Goal: Transaction & Acquisition: Purchase product/service

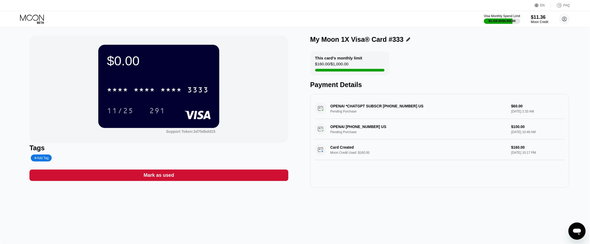
drag, startPoint x: 30, startPoint y: 16, endPoint x: 65, endPoint y: 27, distance: 36.4
click at [30, 16] on icon at bounding box center [32, 18] width 25 height 9
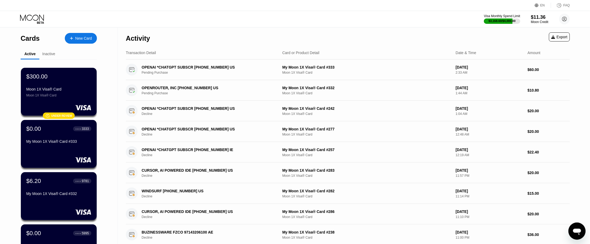
click at [79, 36] on div "New Card" at bounding box center [83, 38] width 17 height 5
click at [530, 20] on div "Moon Credit" at bounding box center [540, 22] width 18 height 4
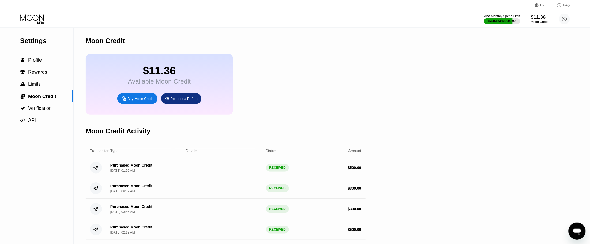
click at [143, 101] on div "Buy Moon Credit" at bounding box center [140, 98] width 26 height 5
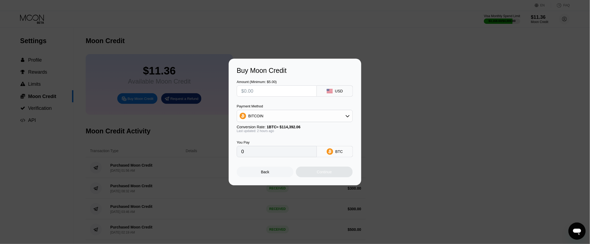
click at [282, 102] on div "Amount (Minimum: $5.00) USD Payment Method BITCOIN Conversion Rate: 1 BTC ≈ $11…" at bounding box center [295, 115] width 116 height 83
click at [275, 94] on input "text" at bounding box center [276, 91] width 71 height 11
click at [288, 90] on input "text" at bounding box center [276, 91] width 71 height 11
type input "$500"
type input "0.00435868"
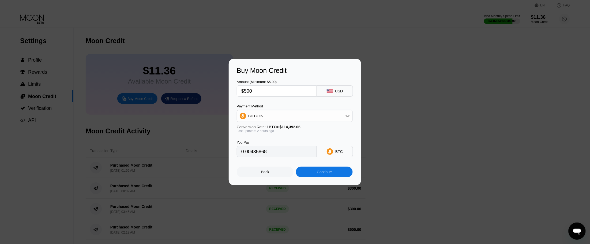
type input "$500"
click at [280, 113] on div "BITCOIN" at bounding box center [294, 116] width 115 height 11
click at [255, 155] on span "USDC on Polygon" at bounding box center [265, 154] width 31 height 4
type input "500.00000000"
click at [311, 172] on div "Continue" at bounding box center [324, 172] width 57 height 11
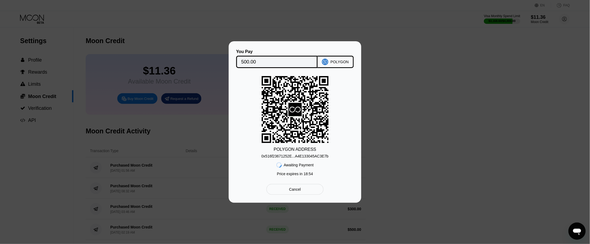
click at [311, 153] on div "0x516f23671252E...A4E133045AC3E7b" at bounding box center [294, 155] width 67 height 6
click at [345, 61] on div "POLYGON" at bounding box center [339, 62] width 18 height 4
drag, startPoint x: 271, startPoint y: 147, endPoint x: 294, endPoint y: 147, distance: 22.8
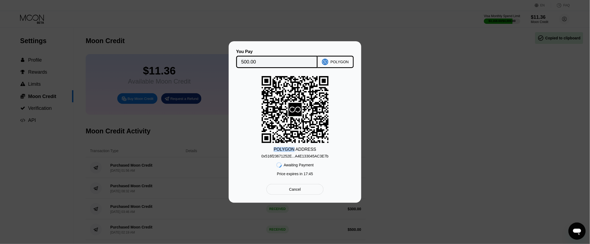
click at [294, 147] on div "POLYGON ADDRESS 0x516f23671252E...A4E133045AC3E7b Awaiting Payment Price expire…" at bounding box center [295, 127] width 116 height 103
click at [294, 147] on div "POLYGON ADDRESS" at bounding box center [295, 149] width 43 height 5
click at [289, 148] on div "POLYGON ADDRESS" at bounding box center [295, 149] width 43 height 5
copy div "POLYGON"
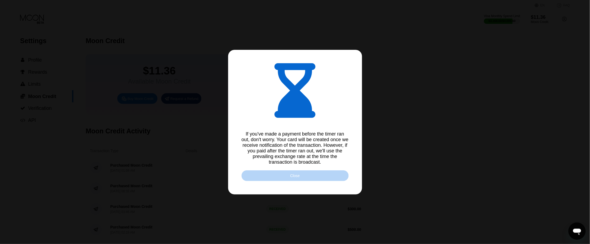
click at [323, 181] on div "Close" at bounding box center [295, 175] width 107 height 11
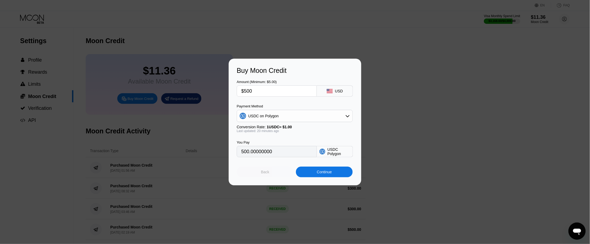
click at [278, 175] on div "Back" at bounding box center [265, 172] width 57 height 11
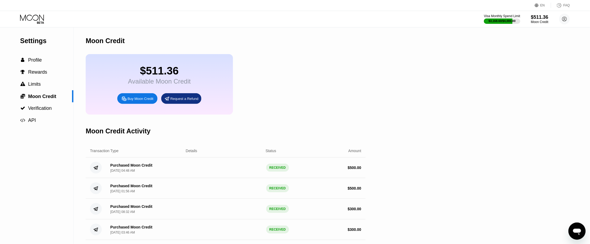
click at [37, 17] on icon at bounding box center [32, 18] width 25 height 9
